Goal: Find specific page/section: Find specific page/section

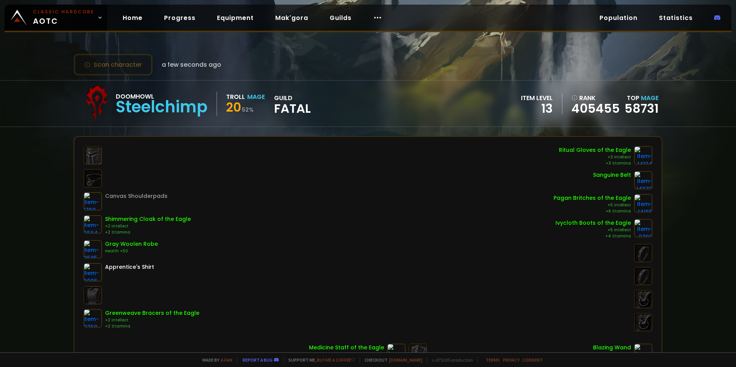
scroll to position [38, 0]
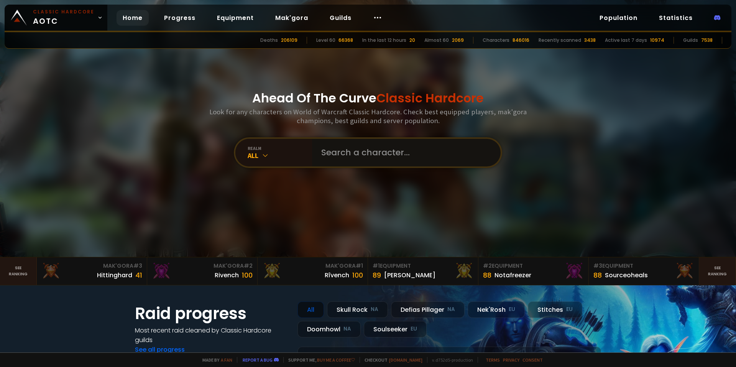
drag, startPoint x: 379, startPoint y: 158, endPoint x: 379, endPoint y: 154, distance: 4.6
click at [379, 158] on input "text" at bounding box center [404, 153] width 175 height 28
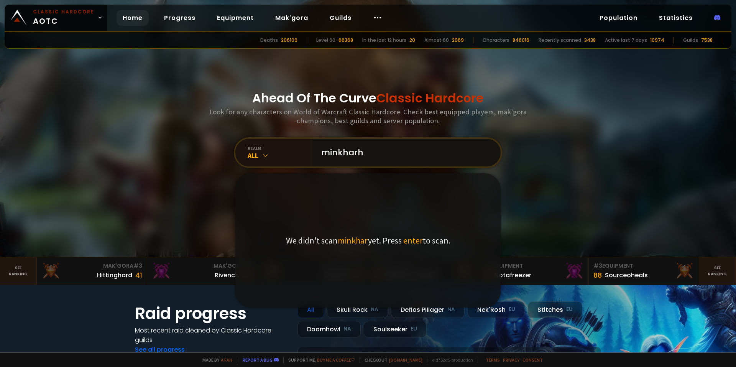
type input "minkharhc"
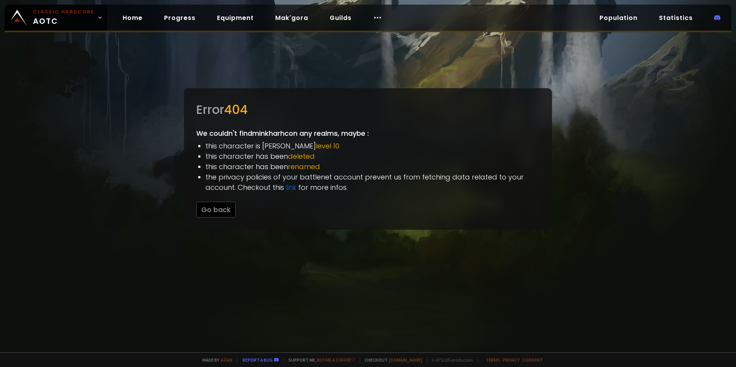
drag, startPoint x: 112, startPoint y: 136, endPoint x: 119, endPoint y: 137, distance: 6.9
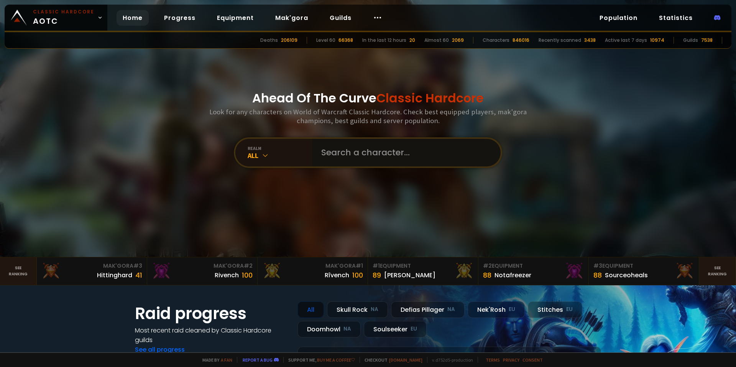
click at [352, 147] on input "text" at bounding box center [404, 153] width 175 height 28
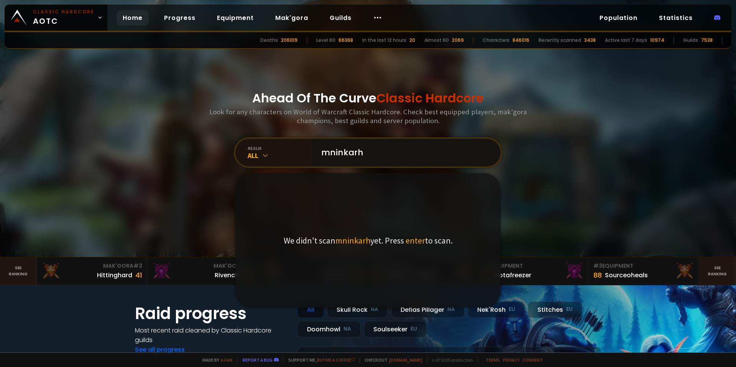
type input "mninkarhc"
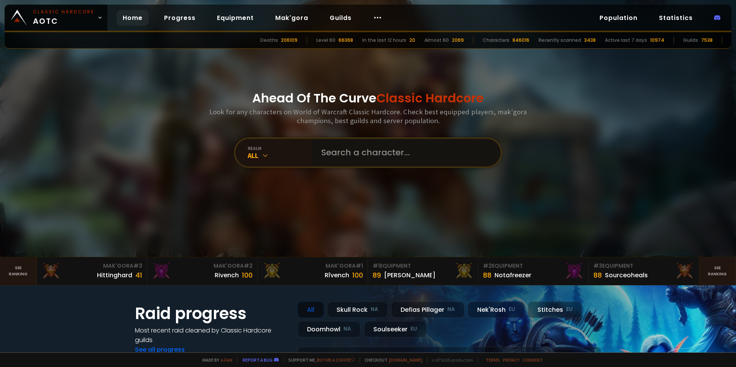
click at [375, 145] on input "text" at bounding box center [404, 153] width 175 height 28
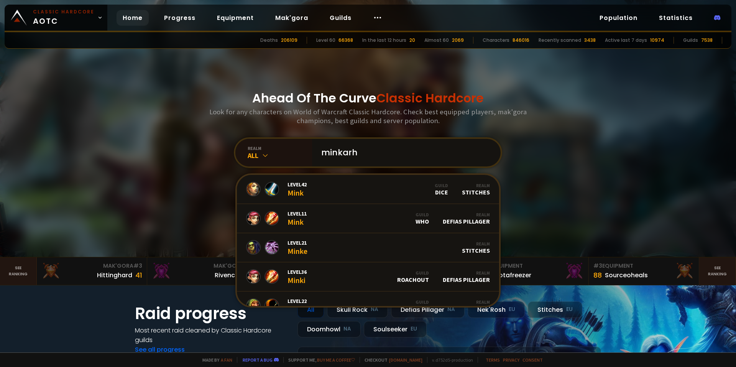
type input "minkarhc"
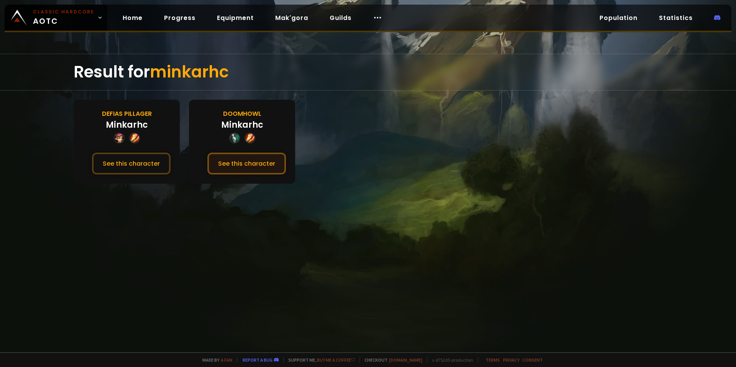
click at [237, 157] on button "See this character" at bounding box center [246, 164] width 79 height 22
drag, startPoint x: 315, startPoint y: 155, endPoint x: 326, endPoint y: 158, distance: 12.4
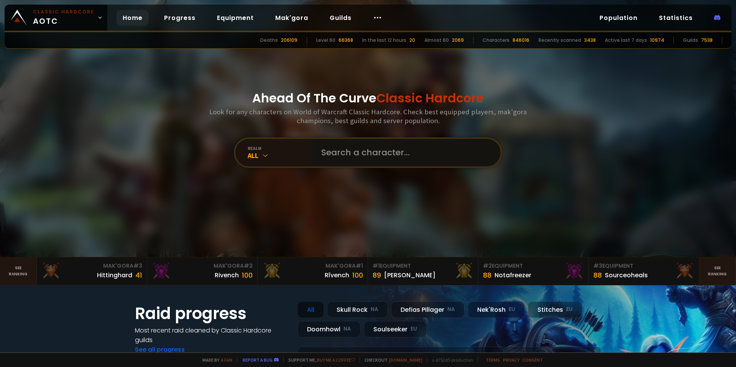
click at [331, 155] on input "text" at bounding box center [404, 153] width 175 height 28
type input "discogoblin"
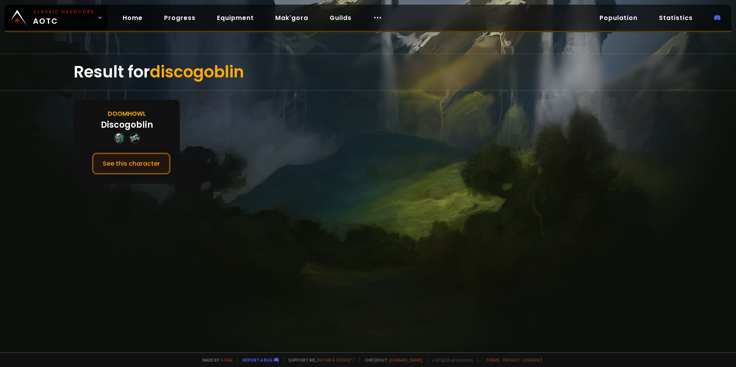
click at [155, 166] on button "See this character" at bounding box center [131, 164] width 79 height 22
